Goal: Task Accomplishment & Management: Use online tool/utility

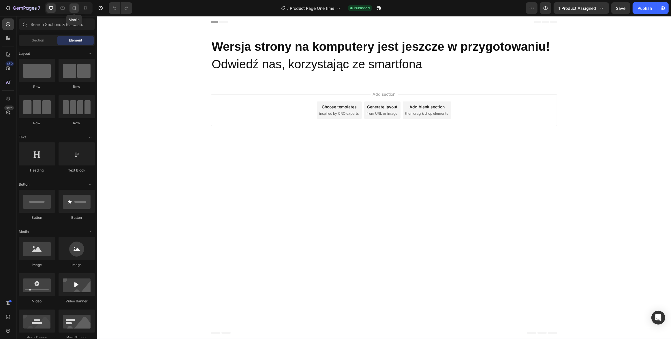
click at [73, 9] on icon at bounding box center [74, 8] width 6 height 6
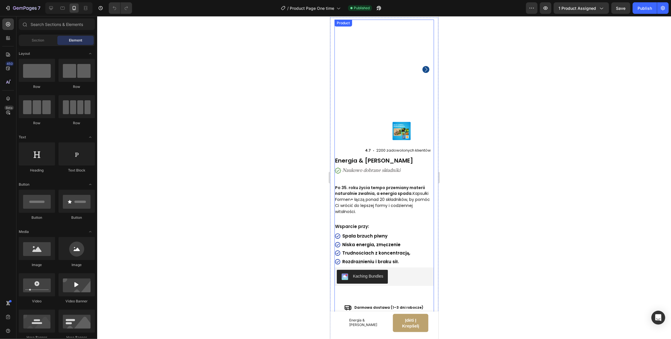
scroll to position [46, 0]
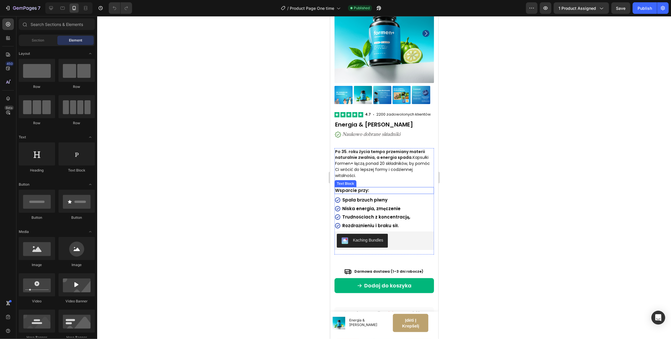
click at [359, 207] on strong "Niska energia, zmęczenie" at bounding box center [371, 209] width 58 height 6
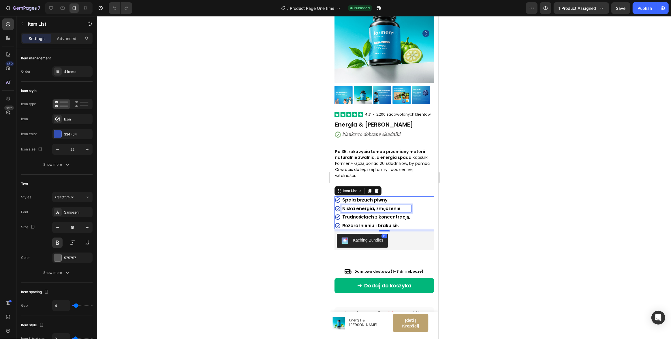
click at [359, 207] on strong "Niska energia, zmęczenie" at bounding box center [371, 209] width 58 height 6
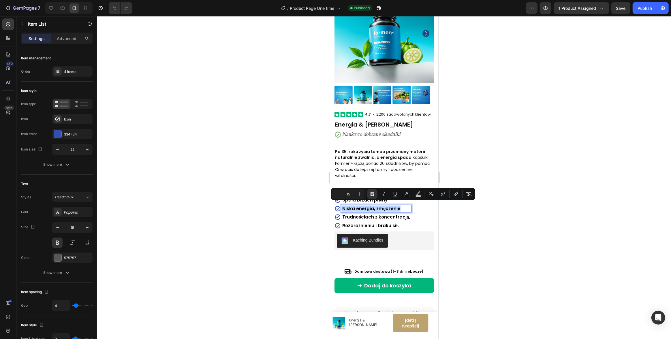
click at [379, 199] on div "Minus 15 Plus Bold Italic Underline color Text Background Color Subscript Super…" at bounding box center [403, 194] width 142 height 10
click at [376, 206] on strong "Niska energia, zmęczenie" at bounding box center [371, 209] width 58 height 6
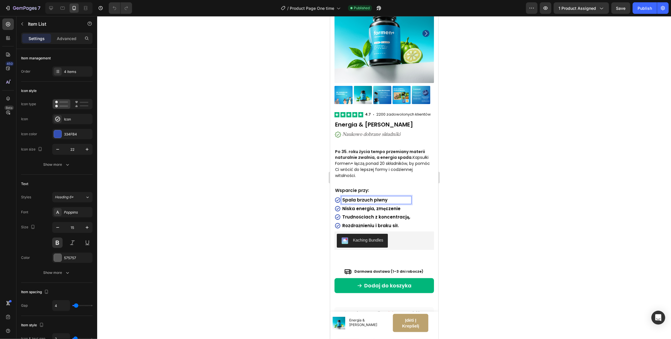
click at [371, 197] on strong "Spala brzuch piwny" at bounding box center [364, 200] width 45 height 6
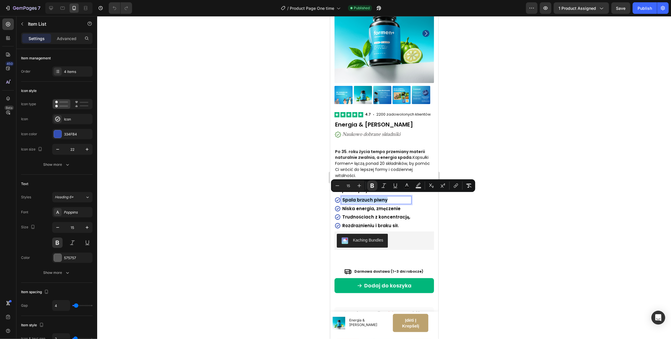
type input "14"
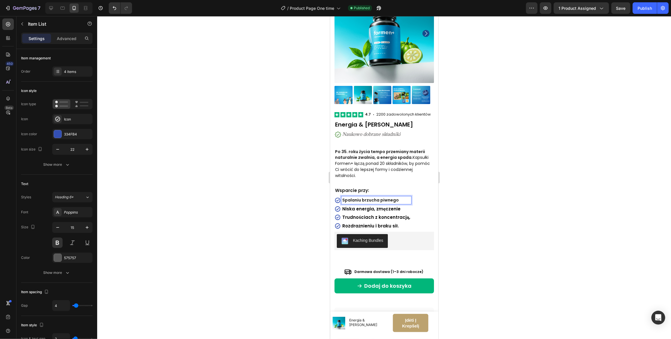
click at [391, 198] on span "Spalaniu brzucha piwnego" at bounding box center [370, 200] width 57 height 6
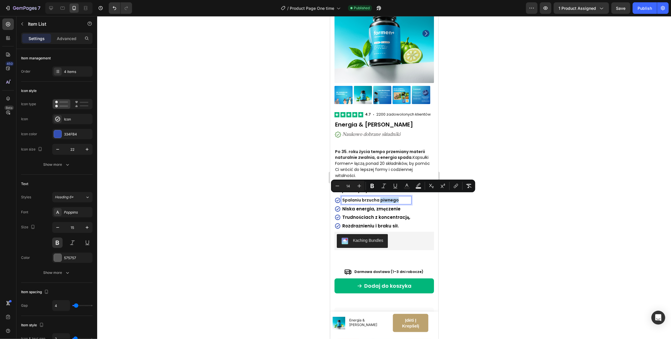
type input "15"
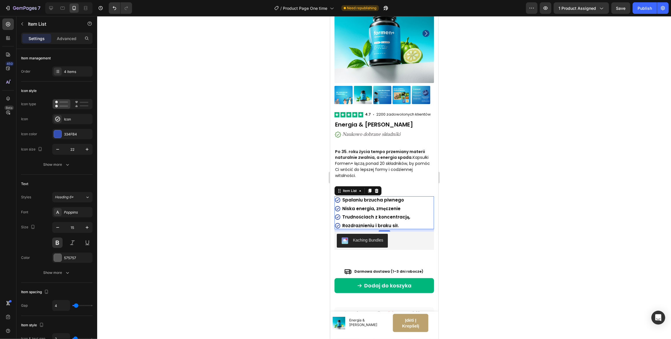
click at [371, 206] on strong "Niska energia, zmęczenie" at bounding box center [371, 209] width 58 height 6
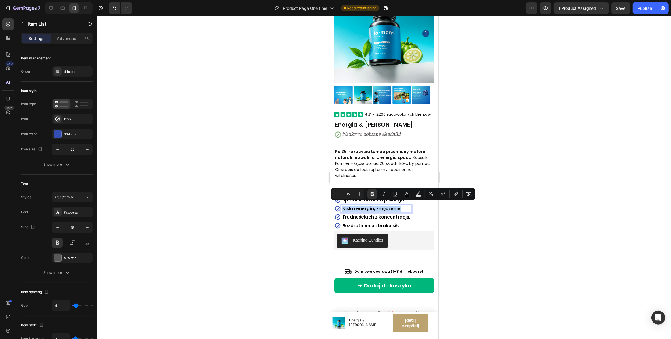
drag, startPoint x: 401, startPoint y: 206, endPoint x: 343, endPoint y: 207, distance: 57.7
click at [343, 207] on p "Niska energia, zmęczenie" at bounding box center [376, 209] width 68 height 6
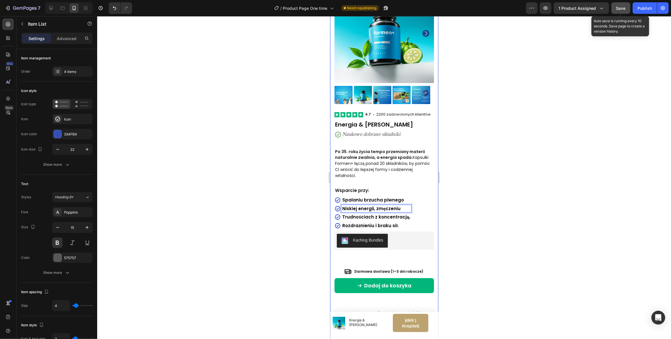
click at [623, 10] on span "Save" at bounding box center [622, 8] width 10 height 5
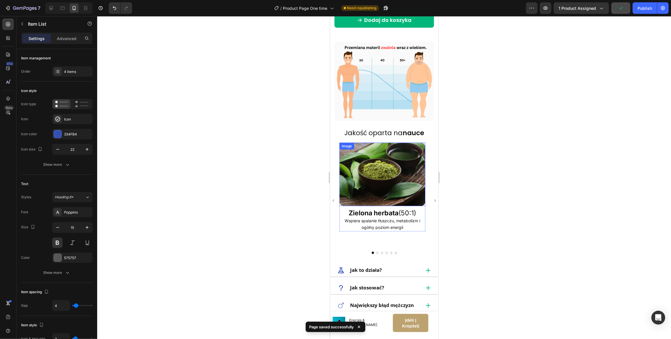
scroll to position [321, 0]
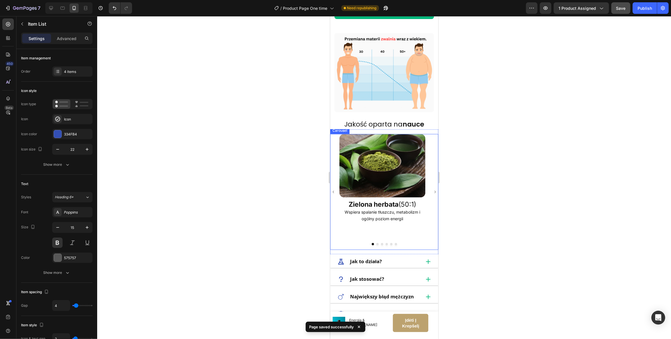
click at [433, 188] on icon "Carousel Next Arrow" at bounding box center [435, 192] width 5 height 11
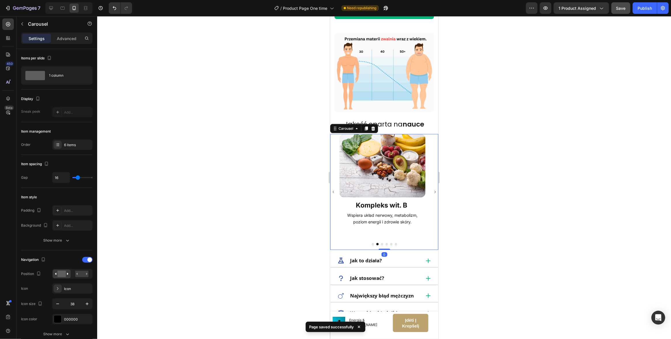
click at [433, 188] on icon "Carousel Next Arrow" at bounding box center [435, 192] width 5 height 11
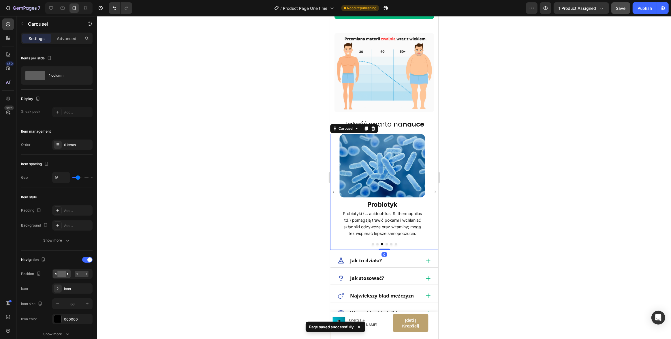
click at [433, 188] on icon "Carousel Next Arrow" at bounding box center [435, 192] width 5 height 11
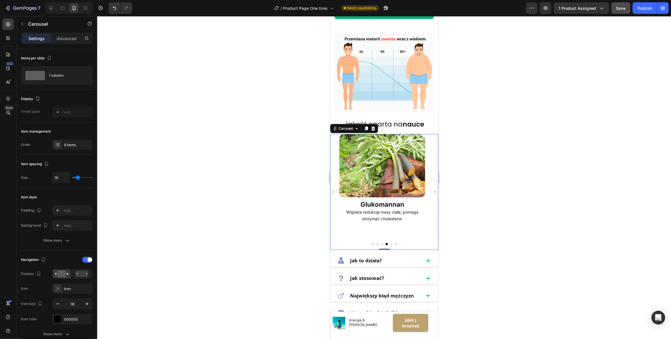
click at [433, 187] on icon "Carousel Next Arrow" at bounding box center [435, 192] width 5 height 11
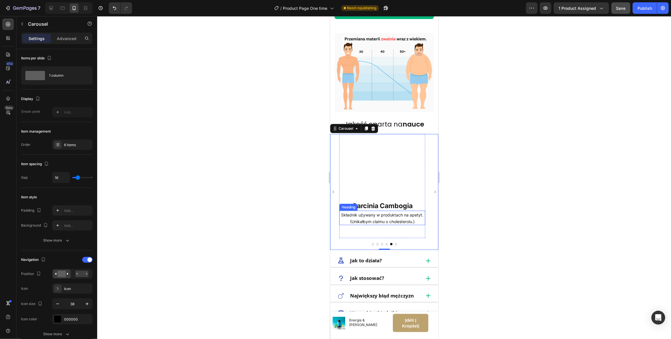
click at [381, 215] on span "Składnik używany w produktach na apetyt. (Unikałbym claimu o cholesterolu.)" at bounding box center [382, 219] width 82 height 12
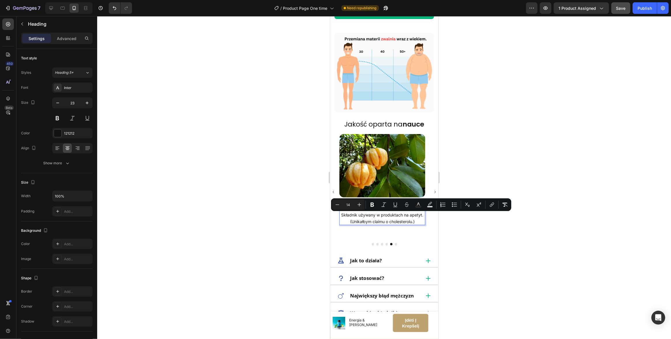
click at [404, 216] on span "Składnik używany w produktach na apetyt. (Unikałbym claimu o cholesterolu.)" at bounding box center [382, 219] width 82 height 12
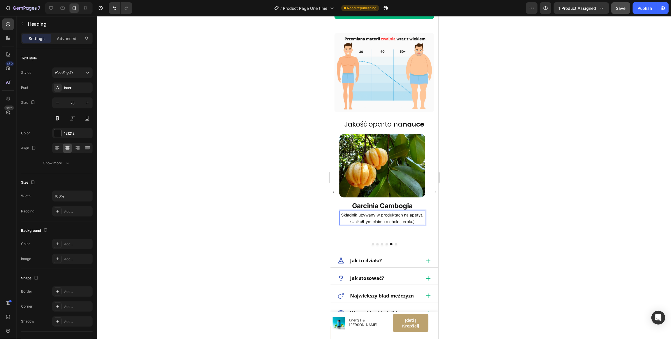
click at [406, 216] on span "Składnik używany w produktach na apetyt. (Unikałbym claimu o cholesterolu.)" at bounding box center [382, 219] width 82 height 12
click at [416, 213] on span "Składnik używany w produktach na apetyt. (Unikałbym claimu o cholesterolu.)" at bounding box center [382, 219] width 82 height 12
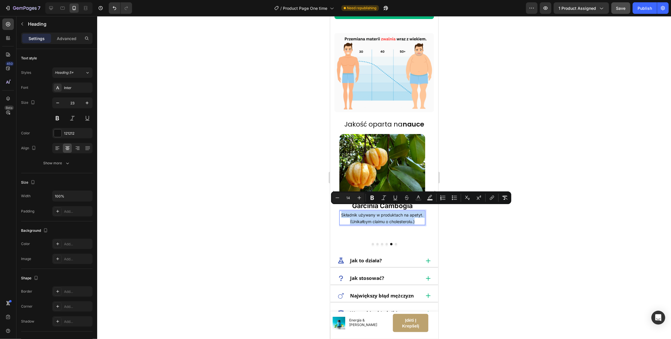
click at [413, 213] on span "Składnik używany w produktach na apetyt. (Unikałbym claimu o cholesterolu.)" at bounding box center [382, 219] width 82 height 12
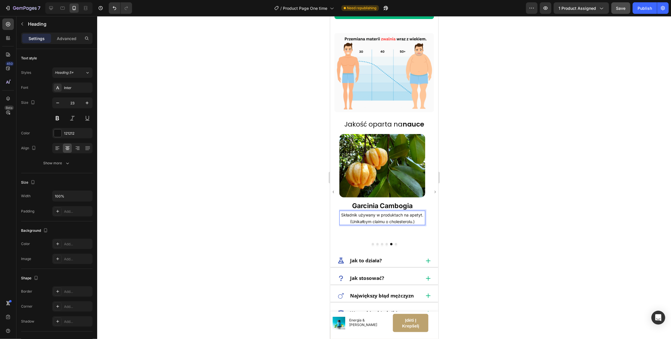
click at [416, 213] on span "Składnik używany w produktach na apetyt. (Unikałbym claimu o cholesterolu.)" at bounding box center [382, 219] width 82 height 12
drag, startPoint x: 423, startPoint y: 210, endPoint x: 342, endPoint y: 209, distance: 80.8
click at [342, 213] on span "Składnik używany w produktach na apetyt. (Unikałbym claimu o cholesterolu.)" at bounding box center [382, 219] width 82 height 12
drag, startPoint x: 419, startPoint y: 216, endPoint x: 349, endPoint y: 216, distance: 70.7
click at [349, 216] on p "Składnik wspierający kontrolę apetytu. (Unikałbym claimu o cholesterolu.)" at bounding box center [382, 217] width 85 height 13
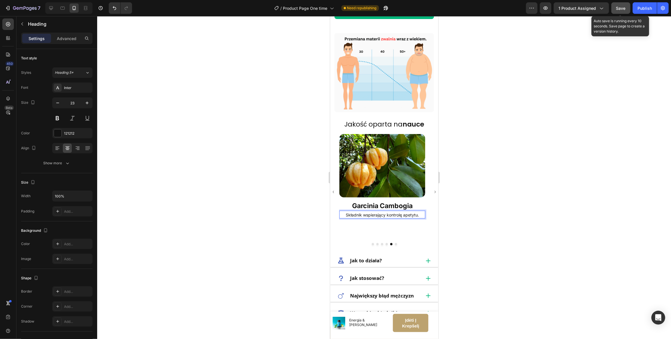
click at [626, 8] on button "Save" at bounding box center [621, 8] width 19 height 12
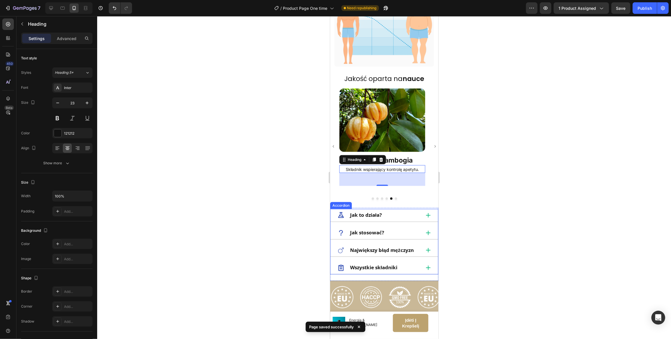
scroll to position [407, 0]
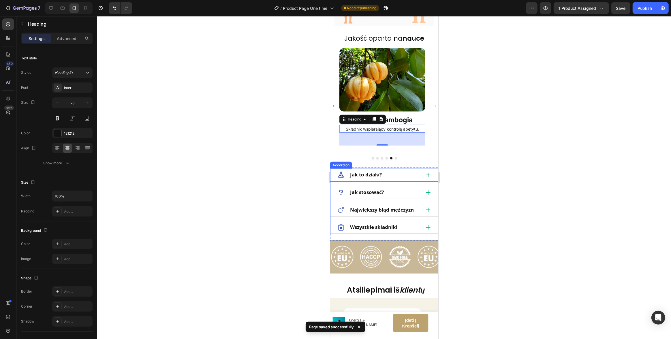
click at [399, 171] on div "Jak to działa?" at bounding box center [378, 175] width 83 height 8
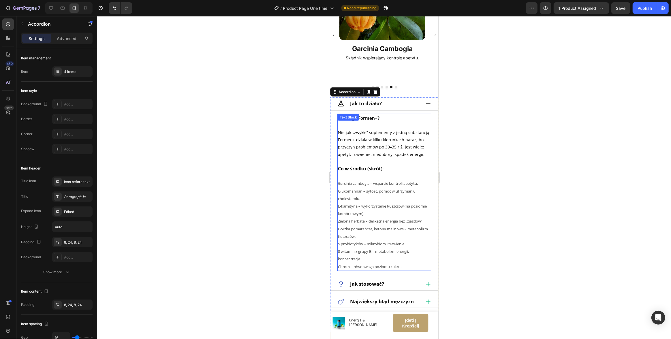
scroll to position [525, 0]
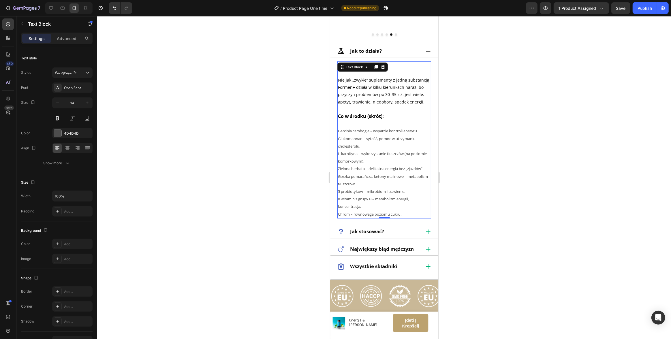
click at [351, 187] on span "Gorzka pomarańcza, ketony malinowe – metabolizm tłuszczów." at bounding box center [383, 180] width 90 height 13
click at [348, 187] on span "Gorzka pomarańcza, ketony malinowe – metabolizm tłuszczów." at bounding box center [383, 180] width 90 height 13
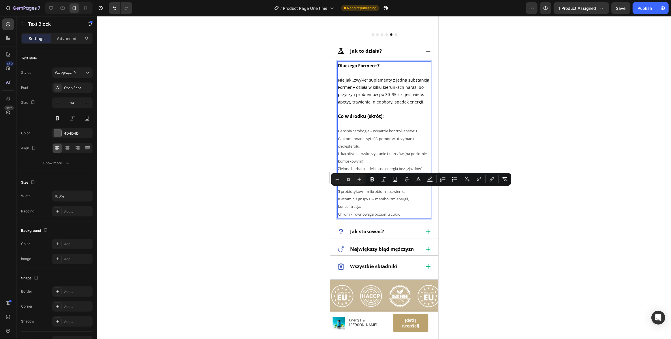
type input "14"
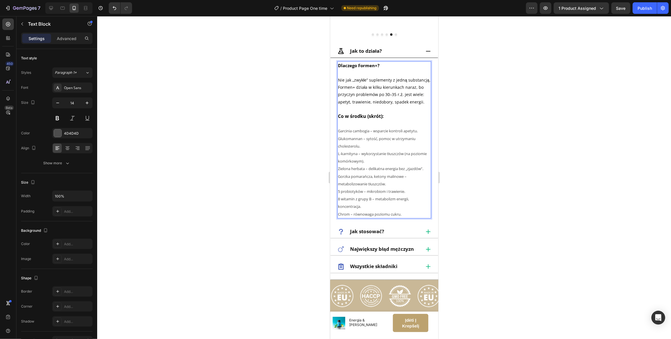
click at [377, 206] on span "8 witamin z grupy B – metabolizm energii, koncentracja." at bounding box center [373, 202] width 71 height 13
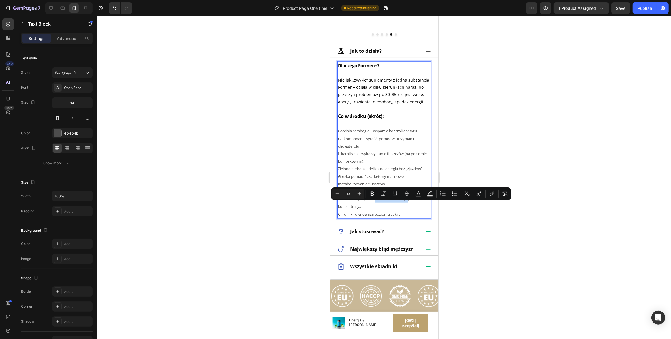
drag, startPoint x: 377, startPoint y: 206, endPoint x: 408, endPoint y: 207, distance: 31.5
click at [408, 207] on span "8 witamin z grupy B – metabolizm energii, koncentracja." at bounding box center [373, 202] width 71 height 13
drag, startPoint x: 401, startPoint y: 205, endPoint x: 397, endPoint y: 207, distance: 4.3
click at [401, 205] on span "8 witamin z grupy B – metabolizm energii, koncentracja." at bounding box center [373, 202] width 71 height 13
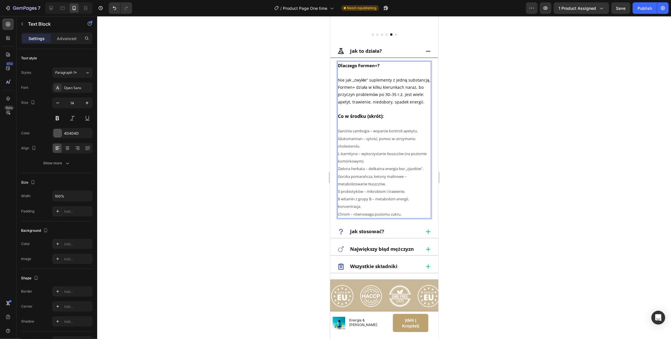
click at [389, 206] on span "8 witamin z grupy B – metabolizm energii, koncentracja." at bounding box center [373, 202] width 71 height 13
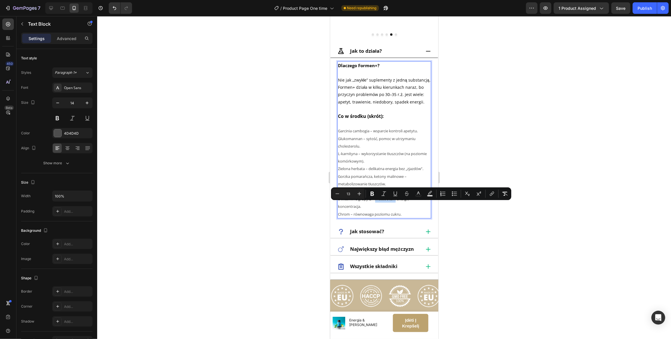
type input "14"
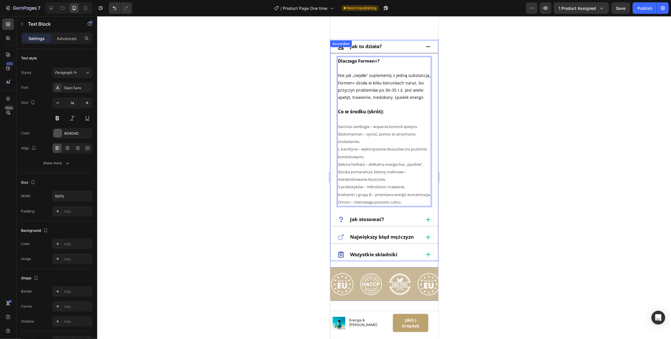
scroll to position [567, 0]
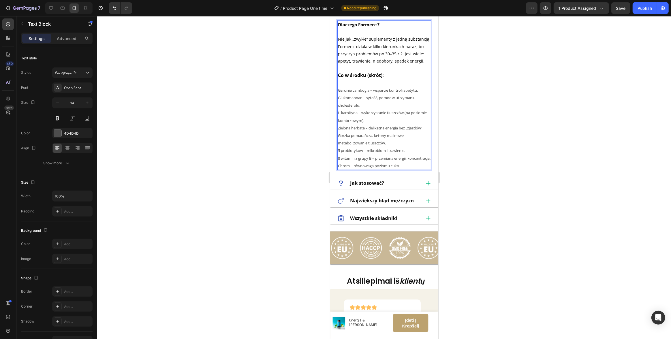
click at [491, 106] on div at bounding box center [384, 177] width 574 height 323
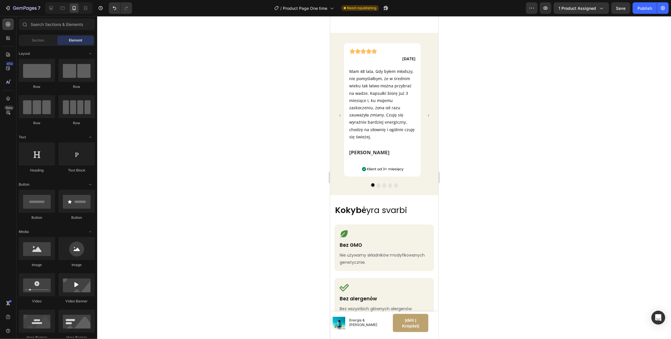
scroll to position [902, 0]
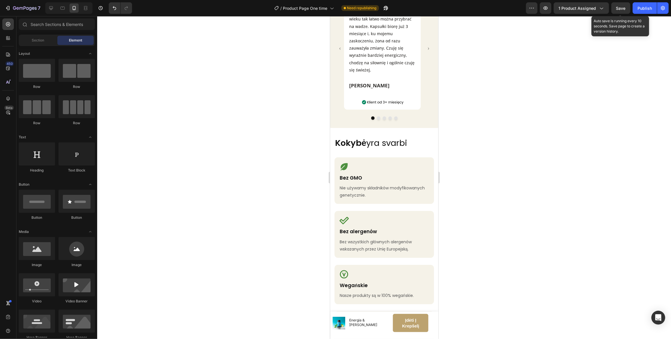
click at [621, 6] on span "Save" at bounding box center [622, 8] width 10 height 5
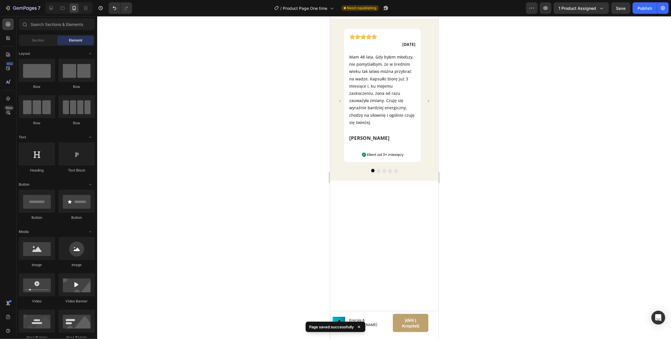
scroll to position [658, 0]
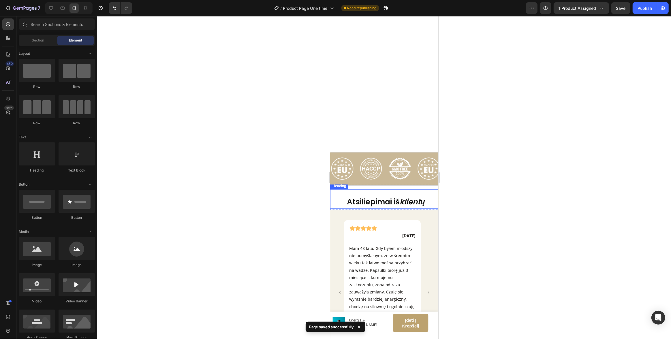
click at [362, 199] on strong "Atsiliepimai iš" at bounding box center [373, 202] width 53 height 10
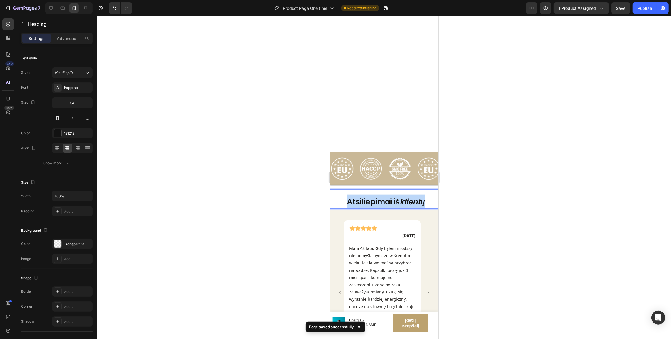
click at [362, 199] on strong "Atsiliepimai iš" at bounding box center [373, 202] width 53 height 10
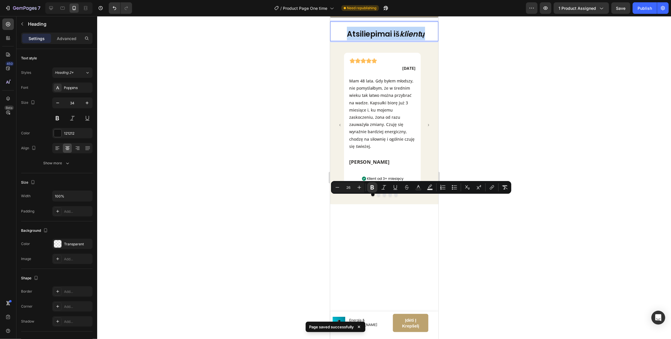
scroll to position [491, 0]
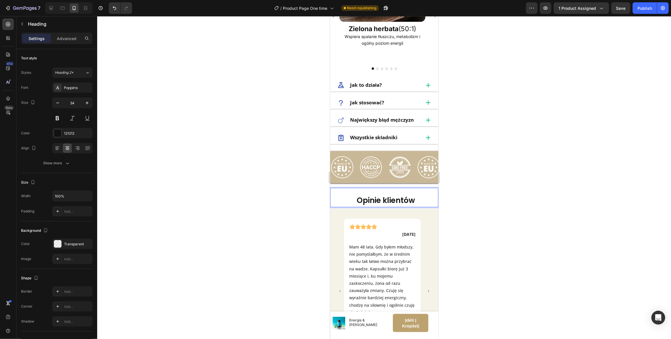
click at [399, 205] on strong "Opinie klientów" at bounding box center [386, 200] width 58 height 10
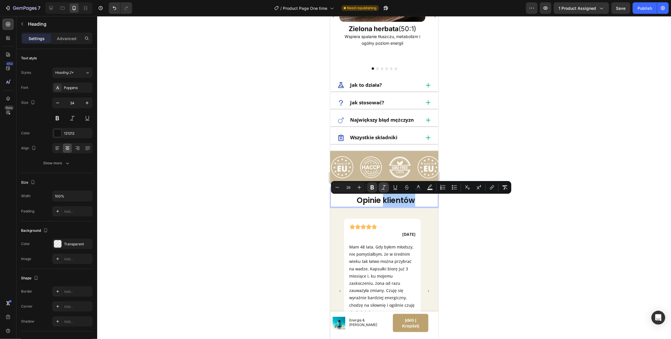
click at [383, 188] on icon "Editor contextual toolbar" at bounding box center [384, 188] width 6 height 6
click at [389, 205] on strong "klientów" at bounding box center [398, 200] width 32 height 10
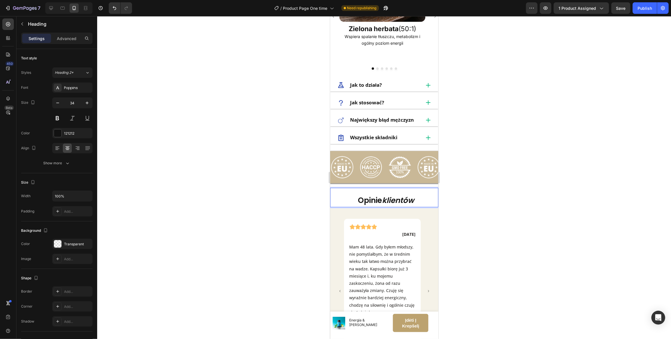
drag, startPoint x: 469, startPoint y: 201, endPoint x: 107, endPoint y: 185, distance: 362.2
click at [469, 201] on div at bounding box center [384, 177] width 574 height 323
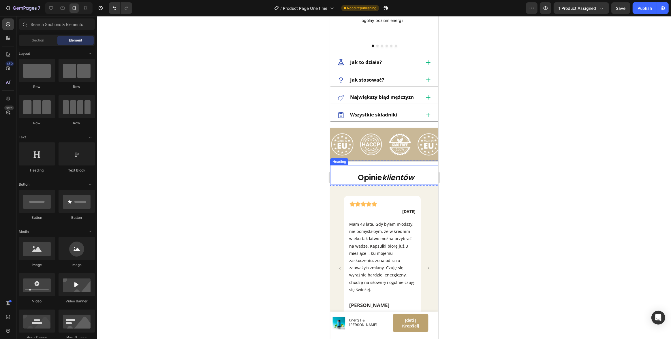
scroll to position [525, 0]
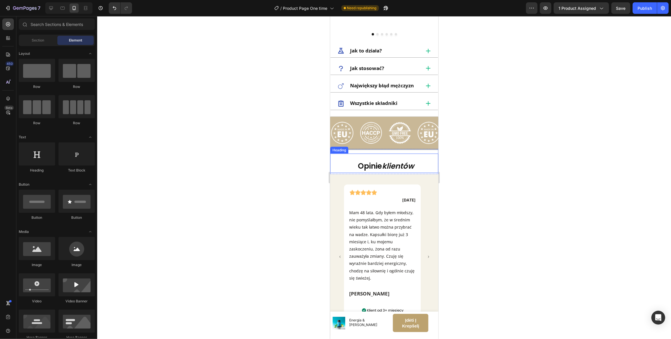
click at [350, 162] on p "⁠⁠⁠⁠⁠⁠⁠ Opinie klientów" at bounding box center [386, 166] width 104 height 14
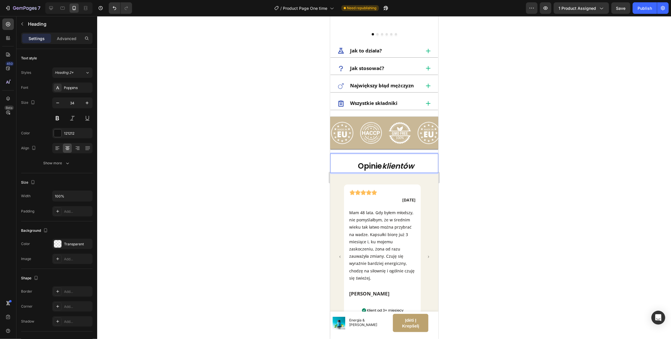
click at [363, 165] on strong "Opinie" at bounding box center [370, 166] width 24 height 10
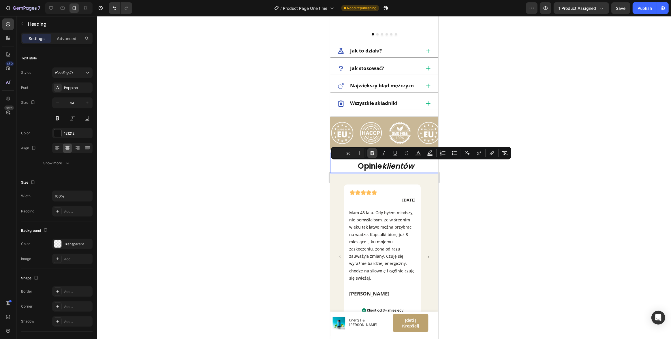
click at [372, 156] on icon "Editor contextual toolbar" at bounding box center [373, 153] width 6 height 6
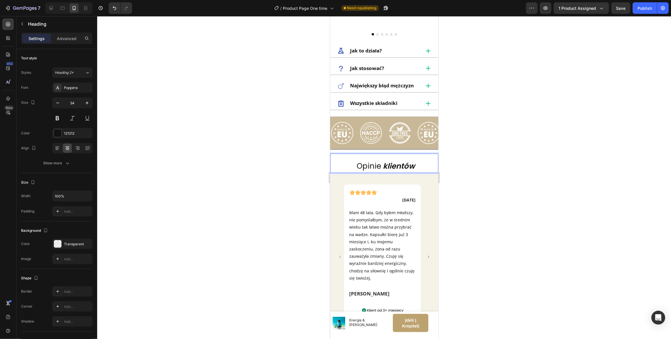
click at [463, 175] on div at bounding box center [384, 177] width 574 height 323
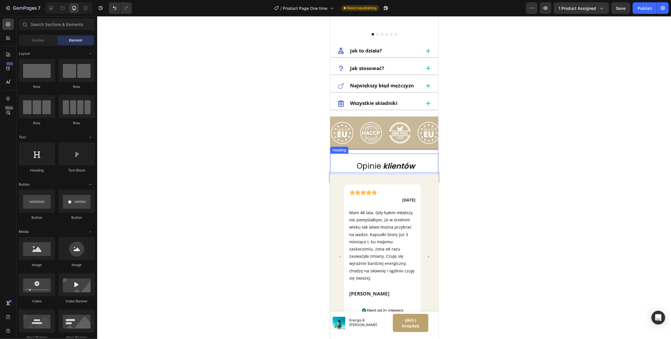
click at [405, 168] on strong "klientów" at bounding box center [399, 166] width 32 height 10
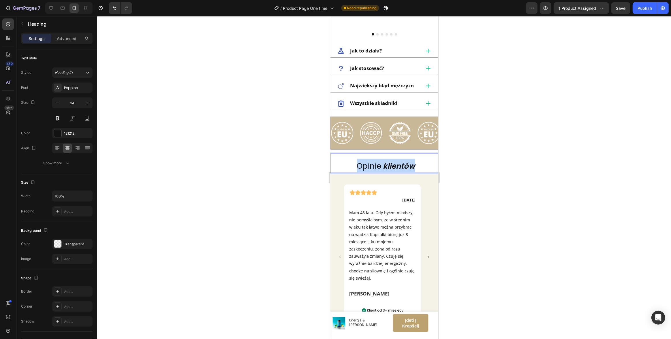
click at [405, 168] on strong "klientów" at bounding box center [399, 166] width 32 height 10
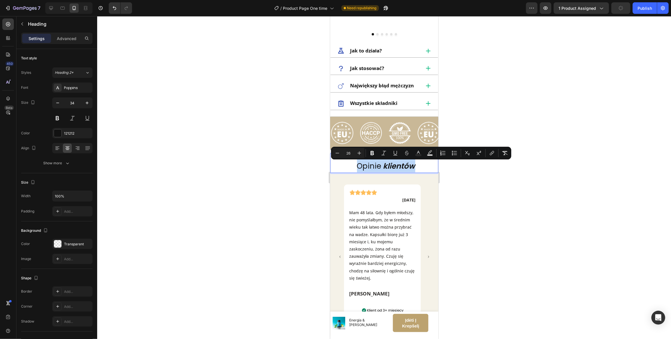
click at [404, 167] on strong "klientów" at bounding box center [399, 166] width 32 height 10
click at [382, 154] on icon "Editor contextual toolbar" at bounding box center [384, 153] width 6 height 6
click at [470, 173] on div at bounding box center [384, 177] width 574 height 323
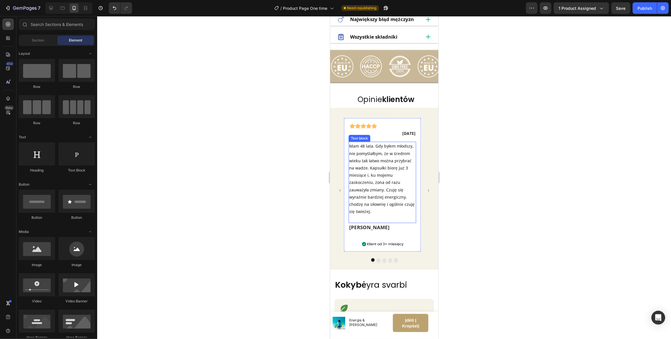
scroll to position [612, 0]
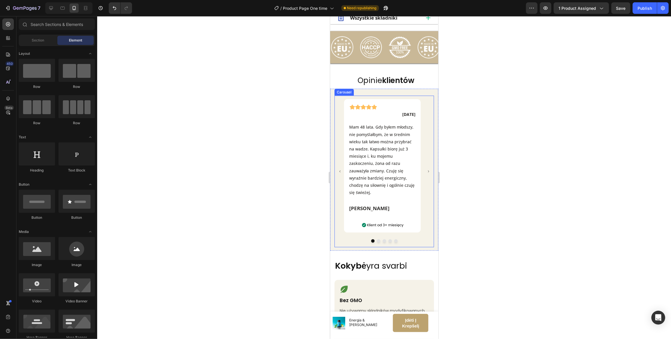
click at [426, 173] on icon "Carousel Next Arrow" at bounding box center [428, 172] width 4 height 4
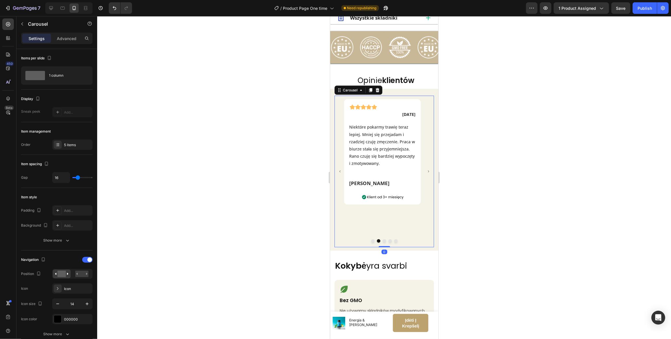
click at [426, 173] on icon "Carousel Next Arrow" at bounding box center [428, 172] width 4 height 4
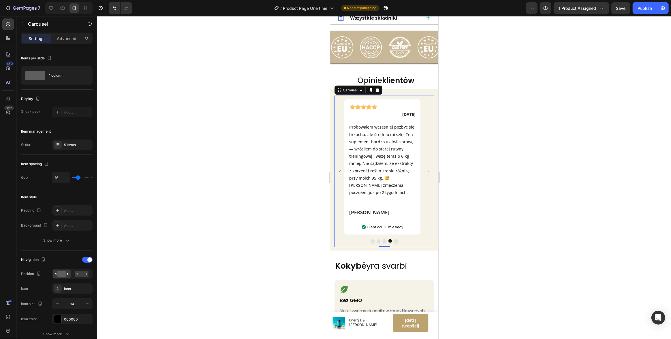
click at [426, 173] on icon "Carousel Next Arrow" at bounding box center [428, 172] width 4 height 4
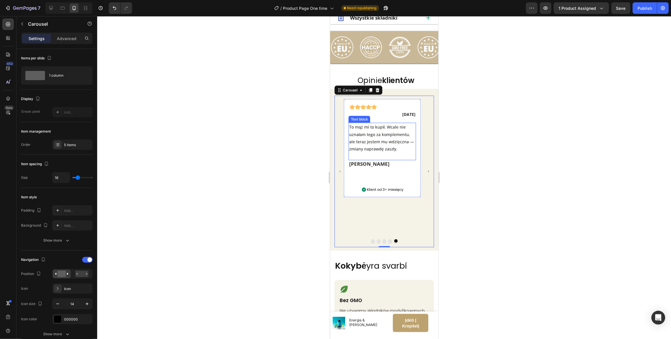
click at [391, 134] on p "To mąż mi to kupił. Wcale nie uznałam tego za komplementu, ale teraz jestem mu …" at bounding box center [382, 137] width 66 height 29
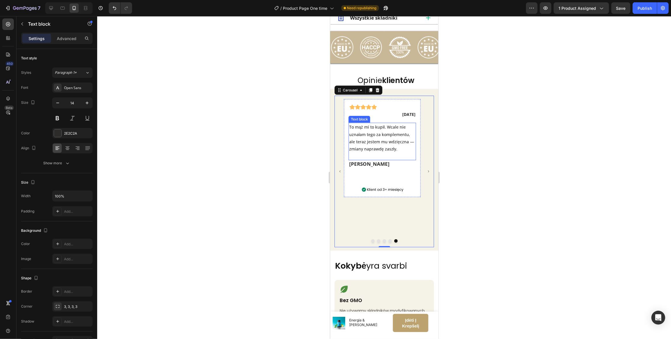
click at [391, 134] on p "To mąż mi to kupił. Wcale nie uznałam tego za komplementu, ale teraz jestem mu …" at bounding box center [382, 137] width 66 height 29
click at [413, 323] on div "Įdėti į krepšelį" at bounding box center [411, 323] width 22 height 11
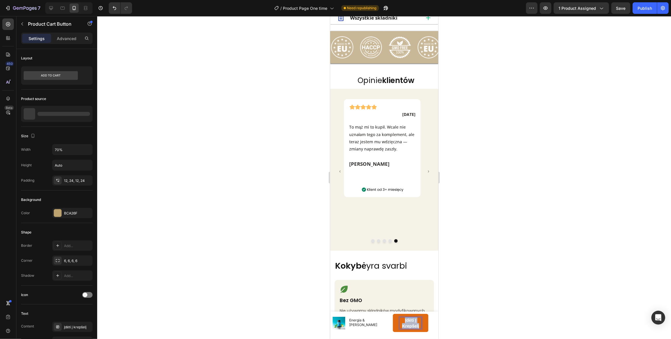
click at [413, 323] on p "Įdėti į krepšelį" at bounding box center [411, 323] width 22 height 11
drag, startPoint x: 399, startPoint y: 321, endPoint x: 417, endPoint y: 328, distance: 19.2
click at [417, 328] on p "Dodaj do koszyka" at bounding box center [411, 323] width 22 height 11
copy p "Dodaj do koszyka"
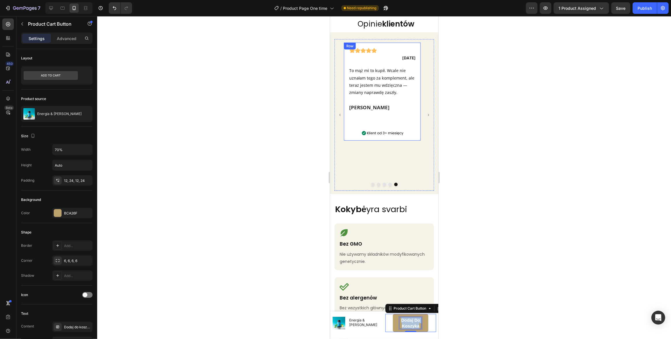
scroll to position [726, 0]
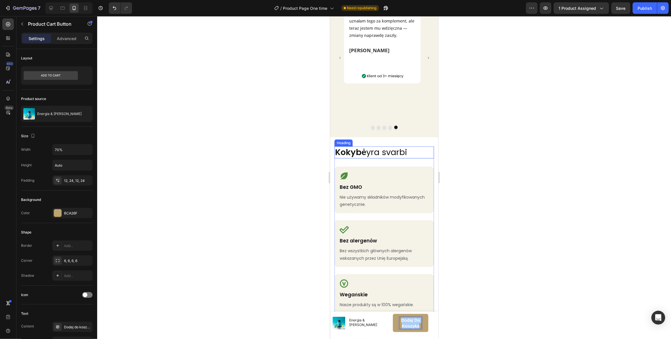
click at [360, 151] on strong "Kokybė" at bounding box center [350, 153] width 31 height 12
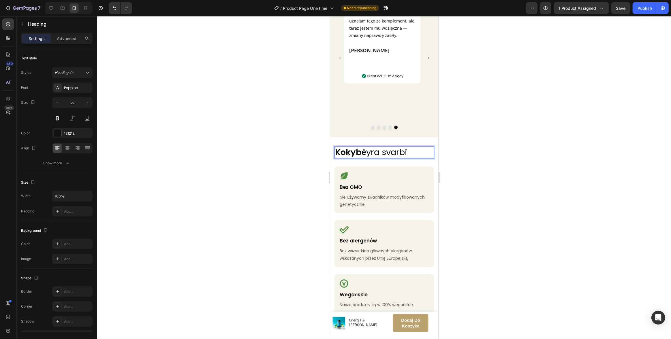
click at [360, 151] on strong "Kokybė" at bounding box center [350, 153] width 31 height 12
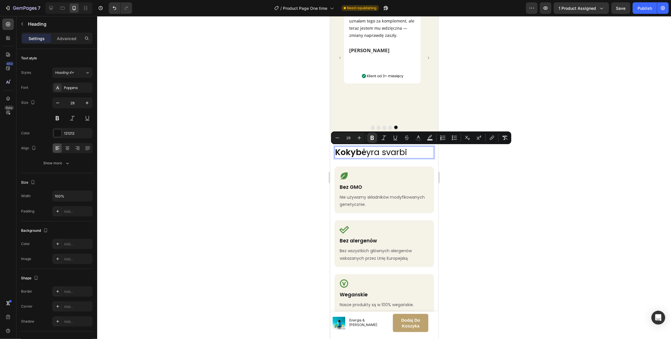
type input "14"
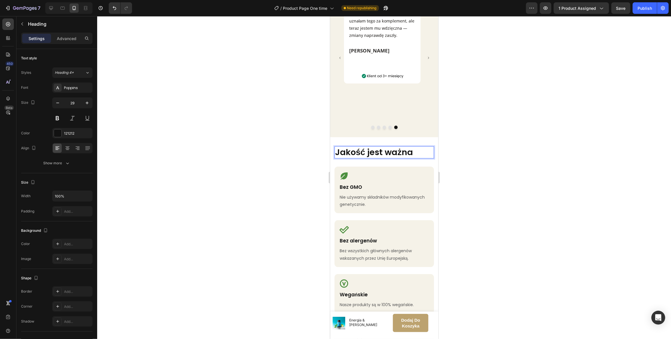
click at [349, 153] on strong "Jakość jest ważna" at bounding box center [374, 153] width 78 height 12
click at [373, 155] on strong "Jakość jest ważna" at bounding box center [374, 153] width 78 height 12
drag, startPoint x: 368, startPoint y: 154, endPoint x: 431, endPoint y: 153, distance: 62.9
click at [431, 153] on div "Jakość jest ważna Heading 16 Icon Bez GMO Text block Nie używamy składników mod…" at bounding box center [384, 323] width 108 height 372
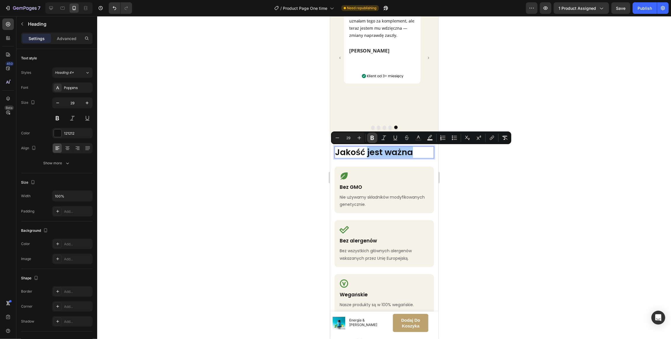
click at [374, 137] on icon "Editor contextual toolbar" at bounding box center [373, 138] width 6 height 6
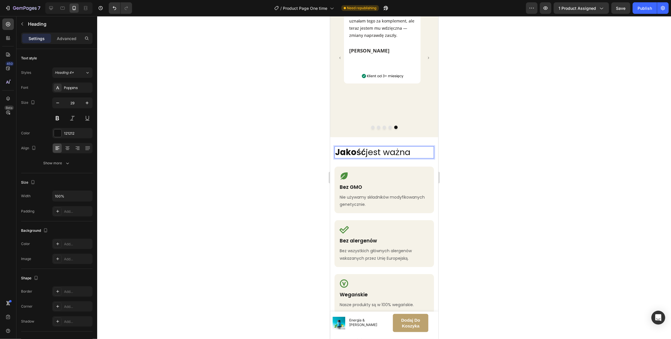
click at [390, 152] on p "Jakość jest ważna" at bounding box center [384, 152] width 98 height 11
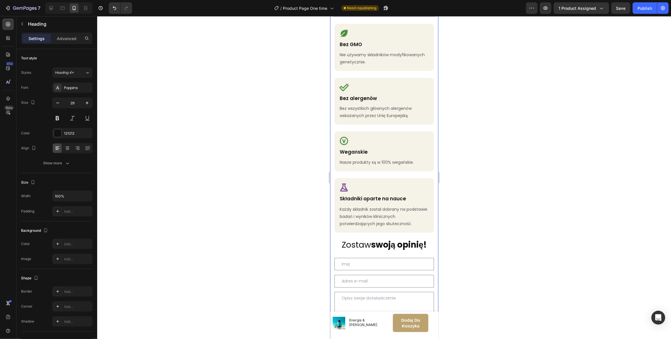
scroll to position [902, 0]
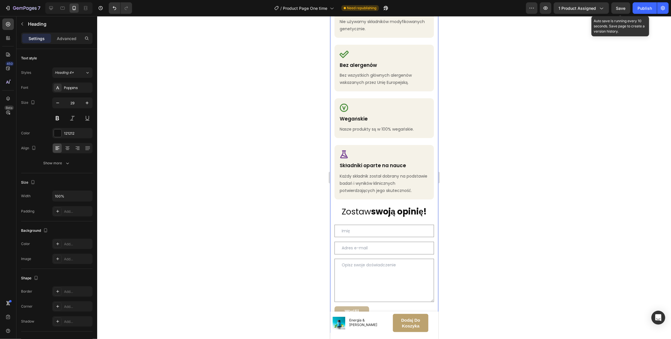
click at [624, 10] on span "Save" at bounding box center [622, 8] width 10 height 5
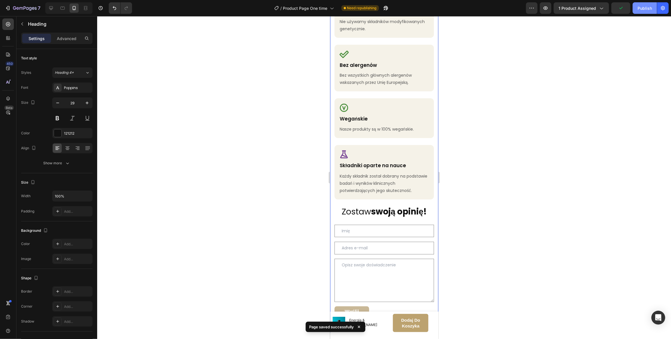
click at [648, 9] on div "Publish" at bounding box center [645, 8] width 14 height 6
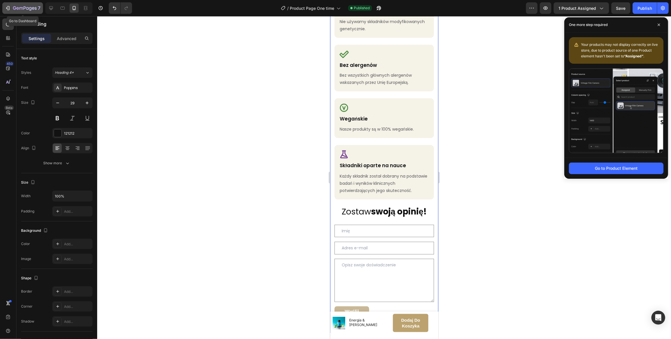
click at [9, 8] on icon "button" at bounding box center [8, 8] width 6 height 6
